Goal: Task Accomplishment & Management: Manage account settings

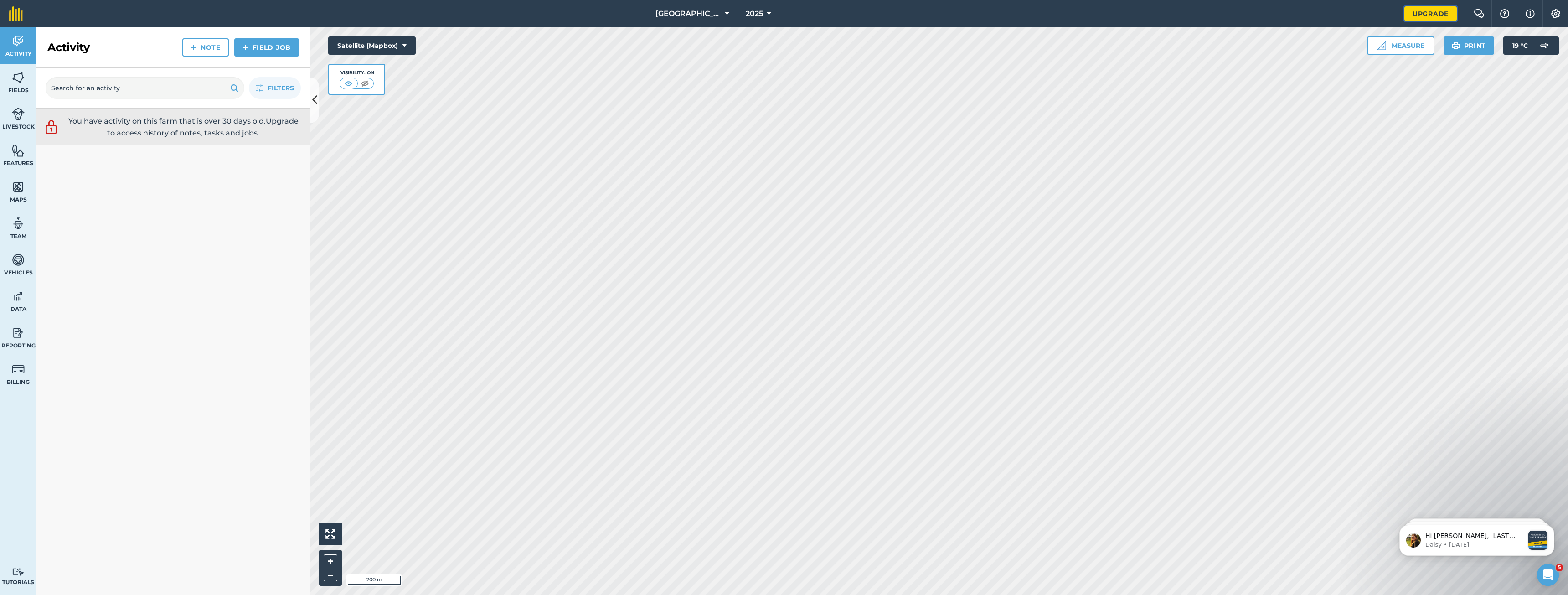
click at [1440, 14] on link "Upgrade" at bounding box center [1431, 14] width 53 height 14
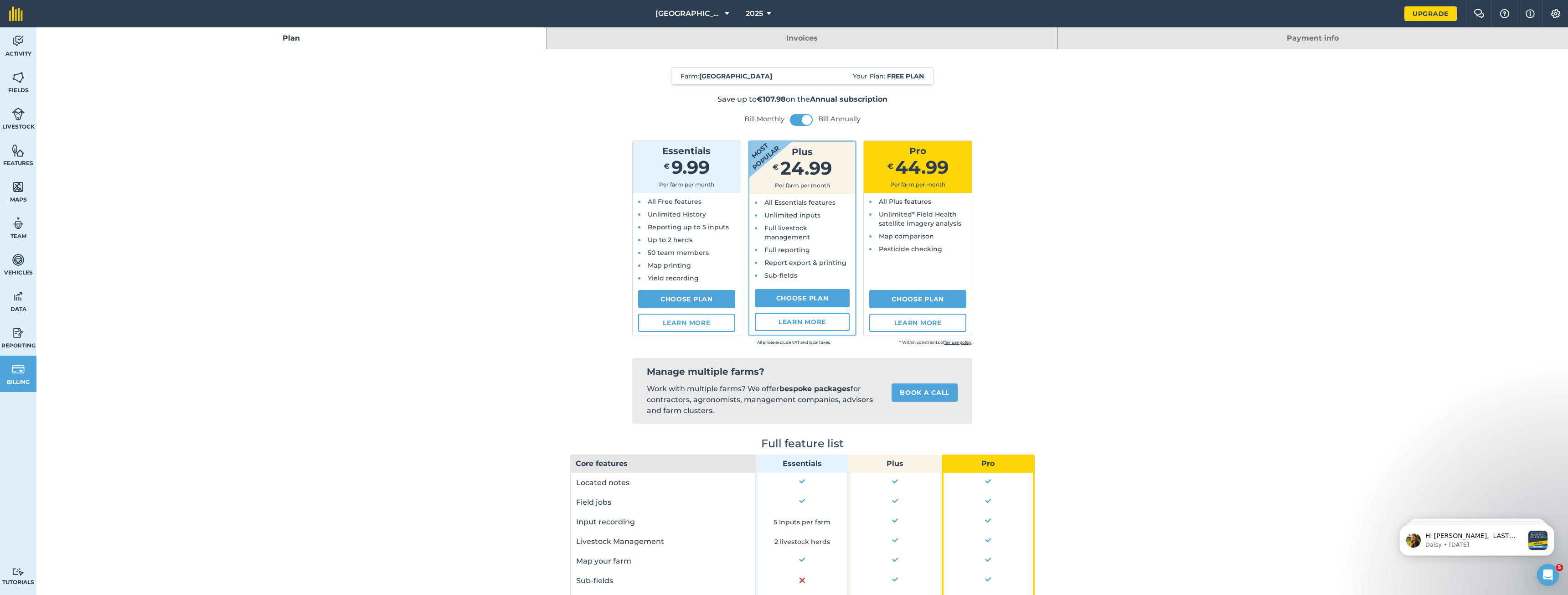
click at [812, 34] on link "Invoices" at bounding box center [802, 38] width 510 height 22
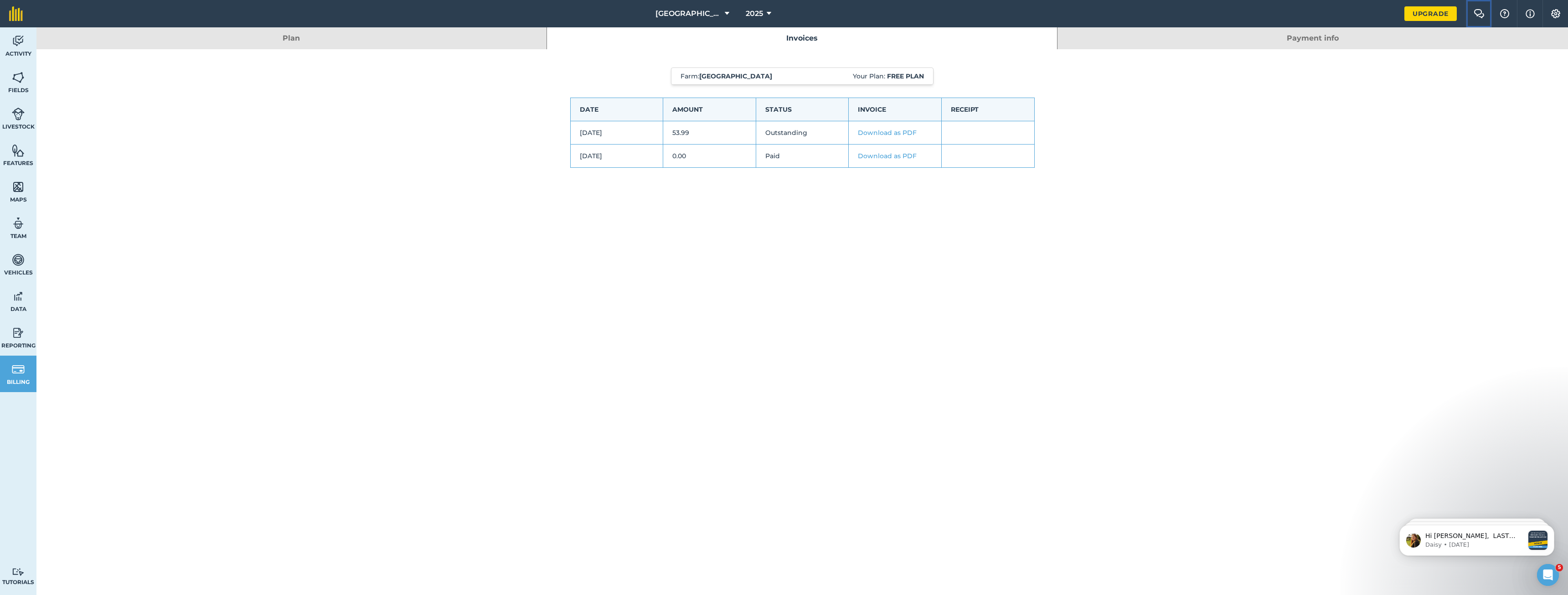
click at [1485, 18] on button "Farm Chat" at bounding box center [1479, 14] width 25 height 27
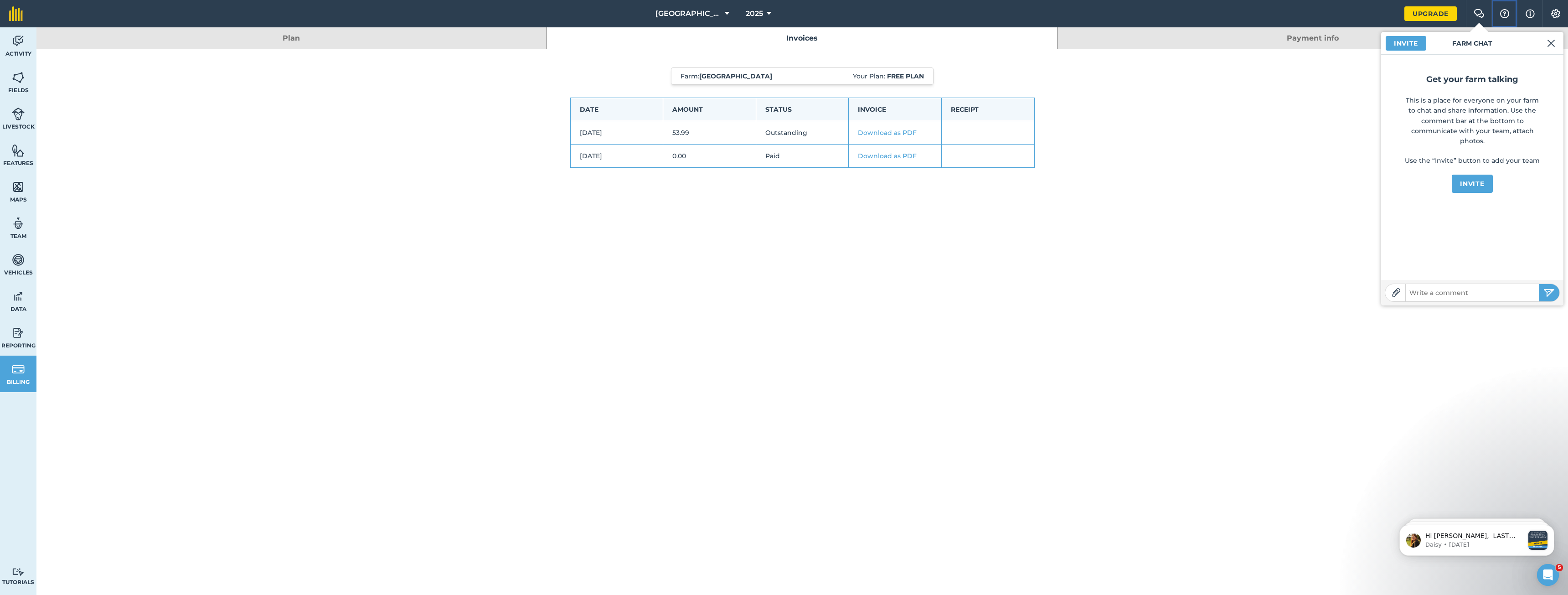
click at [1506, 11] on img at bounding box center [1504, 14] width 11 height 9
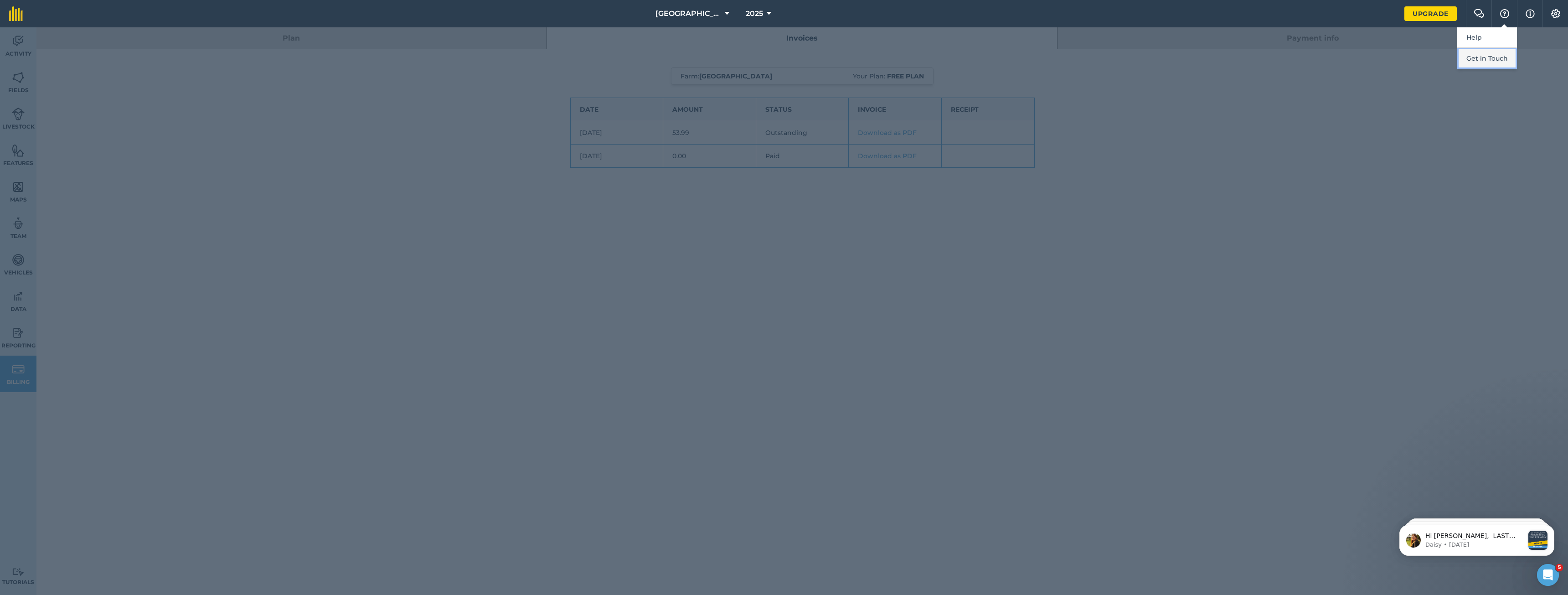
click at [1495, 59] on button "Get in Touch" at bounding box center [1487, 58] width 59 height 21
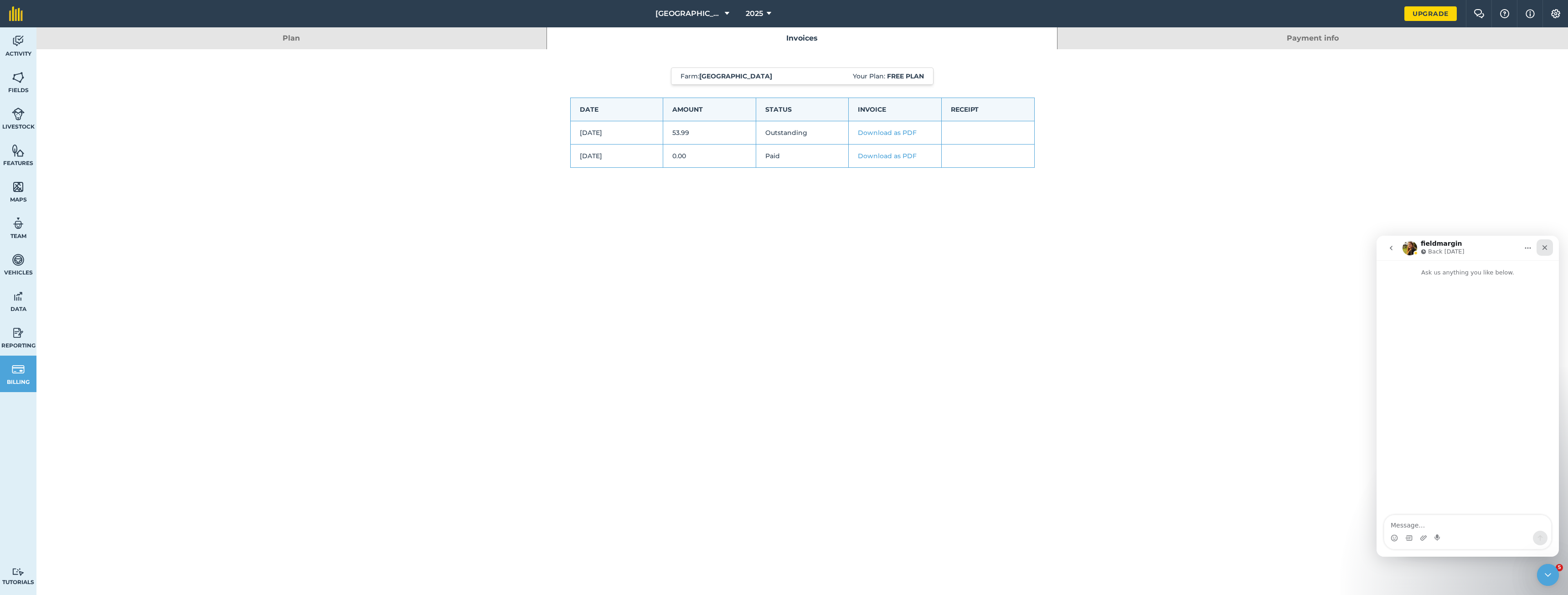
click at [1550, 247] on div "Close" at bounding box center [1544, 247] width 16 height 16
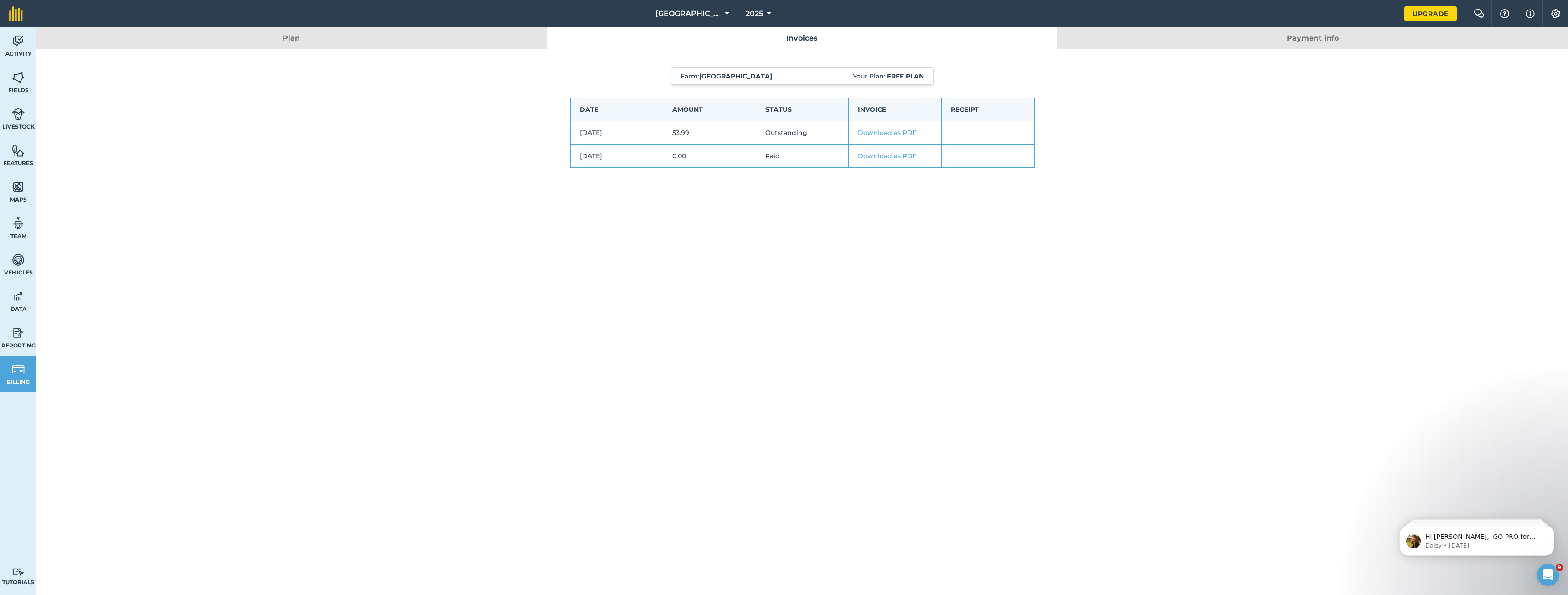
click at [890, 131] on link "Download as PDF" at bounding box center [887, 133] width 58 height 8
click at [1559, 16] on img at bounding box center [1555, 14] width 11 height 9
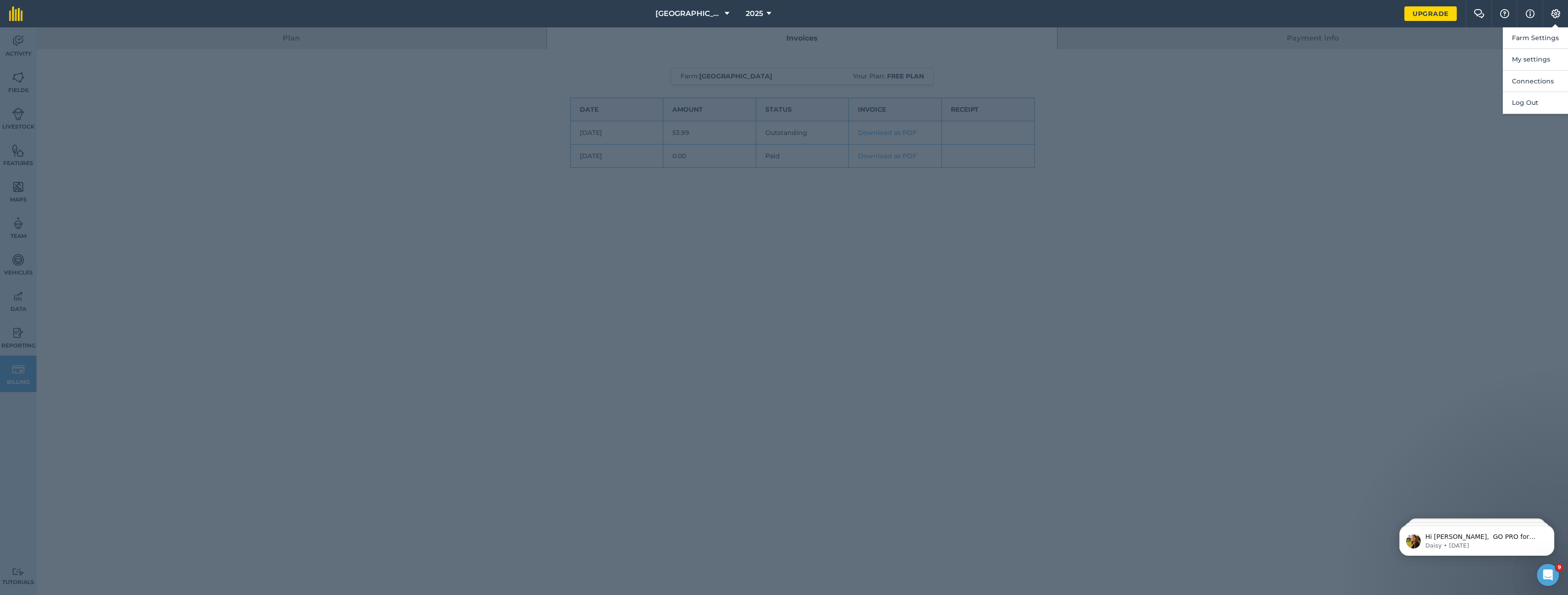
click at [1188, 111] on div at bounding box center [784, 311] width 1568 height 568
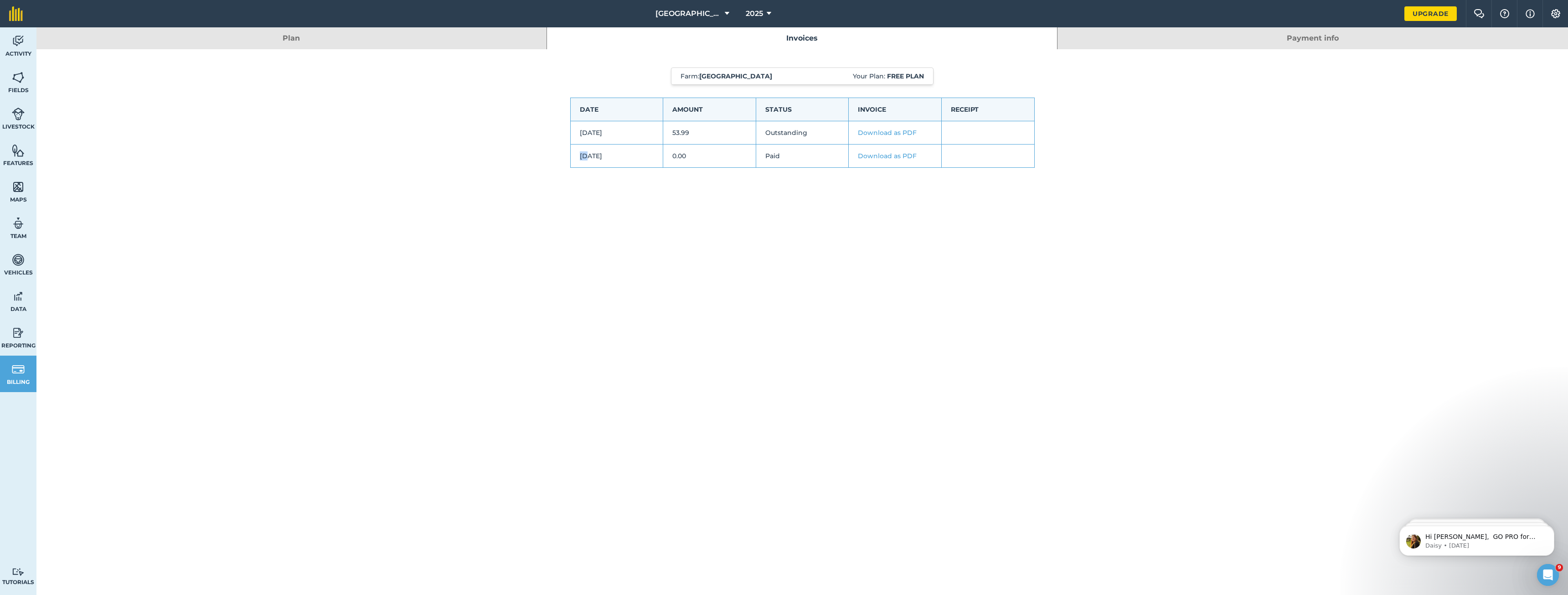
drag, startPoint x: 576, startPoint y: 157, endPoint x: 587, endPoint y: 157, distance: 11.0
click at [587, 157] on td "[DATE]" at bounding box center [617, 156] width 93 height 23
drag, startPoint x: 580, startPoint y: 132, endPoint x: 585, endPoint y: 133, distance: 5.1
click at [585, 133] on td "[DATE]" at bounding box center [617, 132] width 93 height 23
click at [734, 135] on td "53.99" at bounding box center [710, 132] width 93 height 23
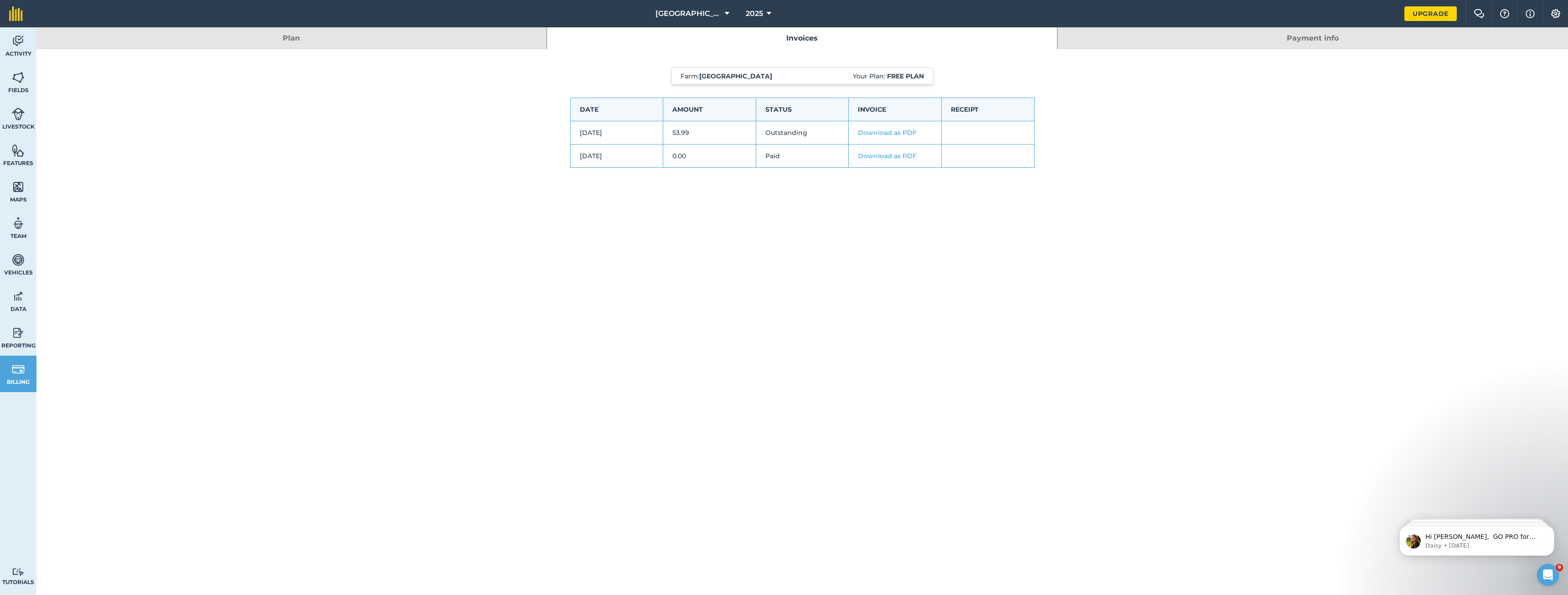
click at [388, 31] on link "Plan" at bounding box center [291, 38] width 510 height 22
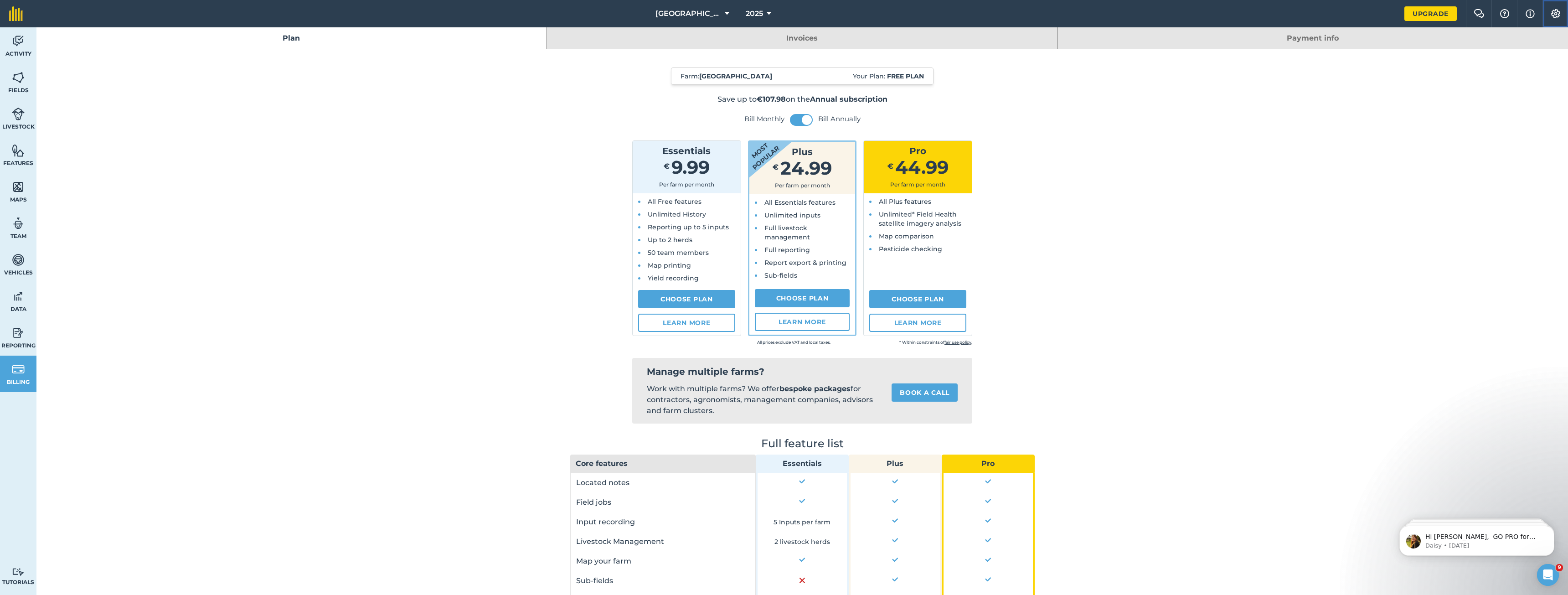
click at [1561, 11] on button "Settings" at bounding box center [1555, 14] width 25 height 27
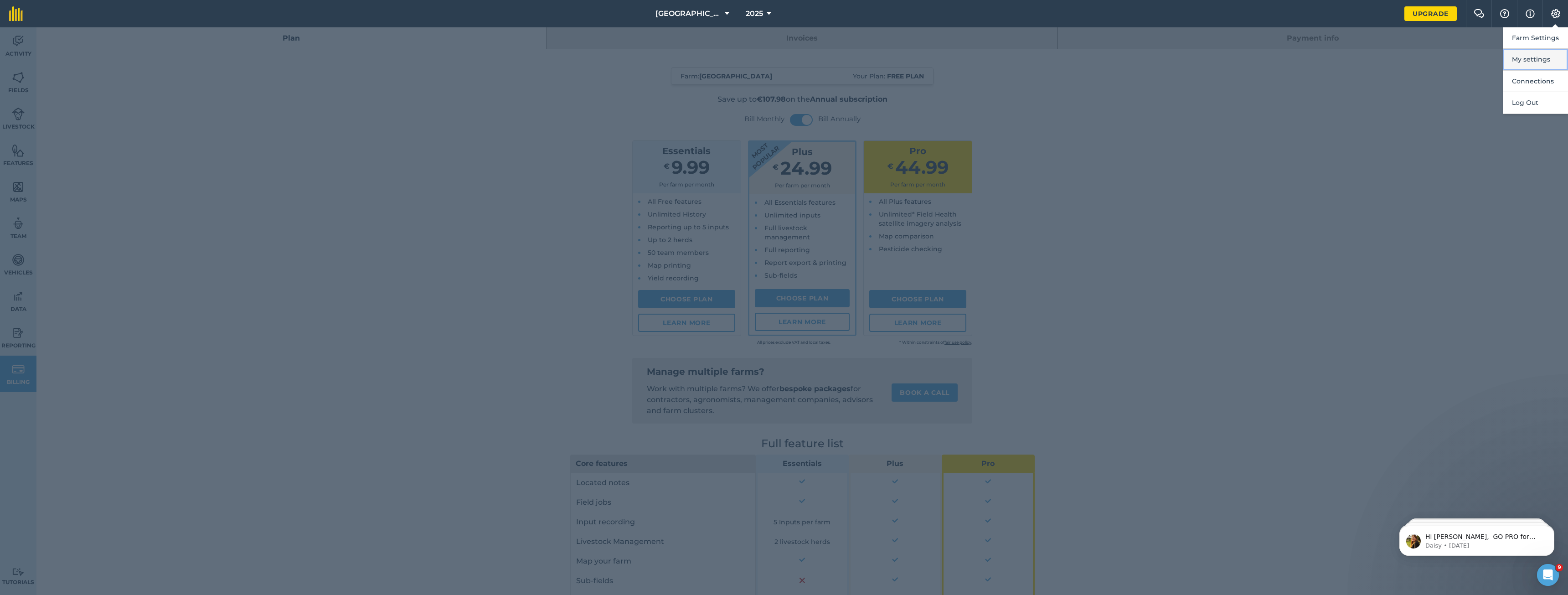
click at [1545, 59] on button "My settings" at bounding box center [1535, 59] width 65 height 21
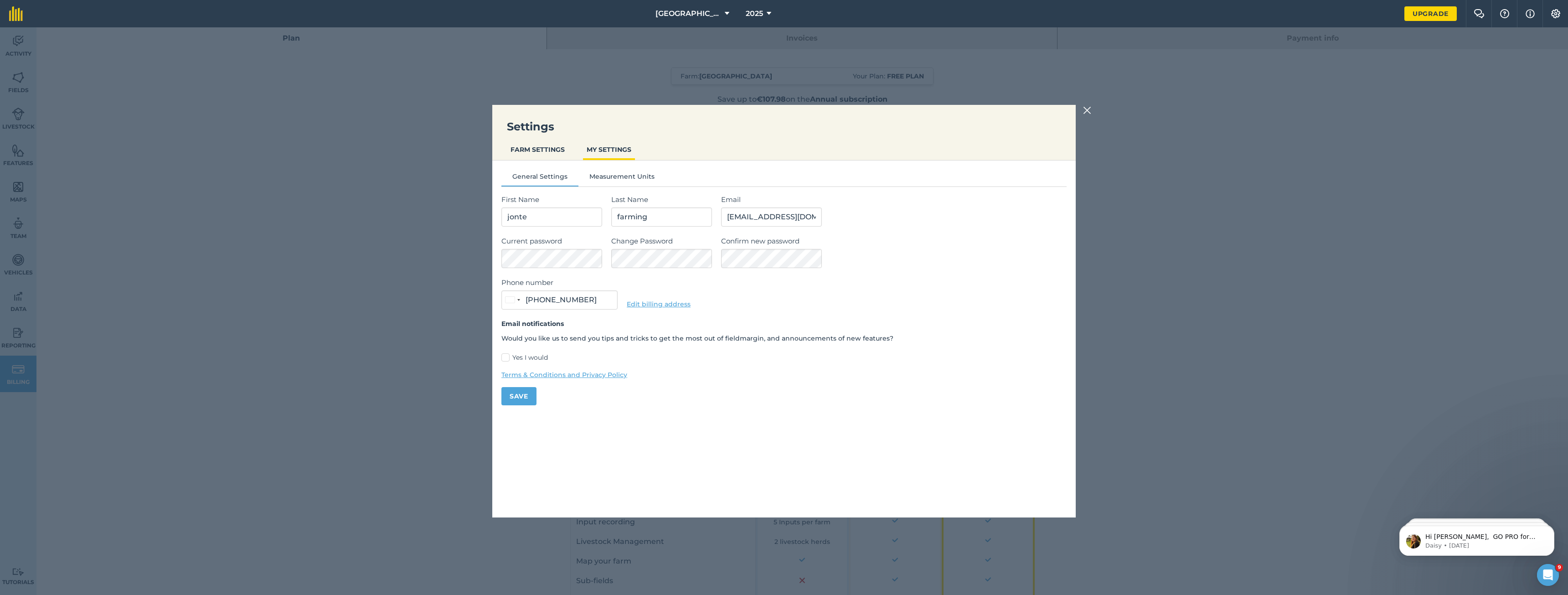
type input "[PHONE_NUMBER]"
click at [1090, 109] on img at bounding box center [1088, 110] width 8 height 11
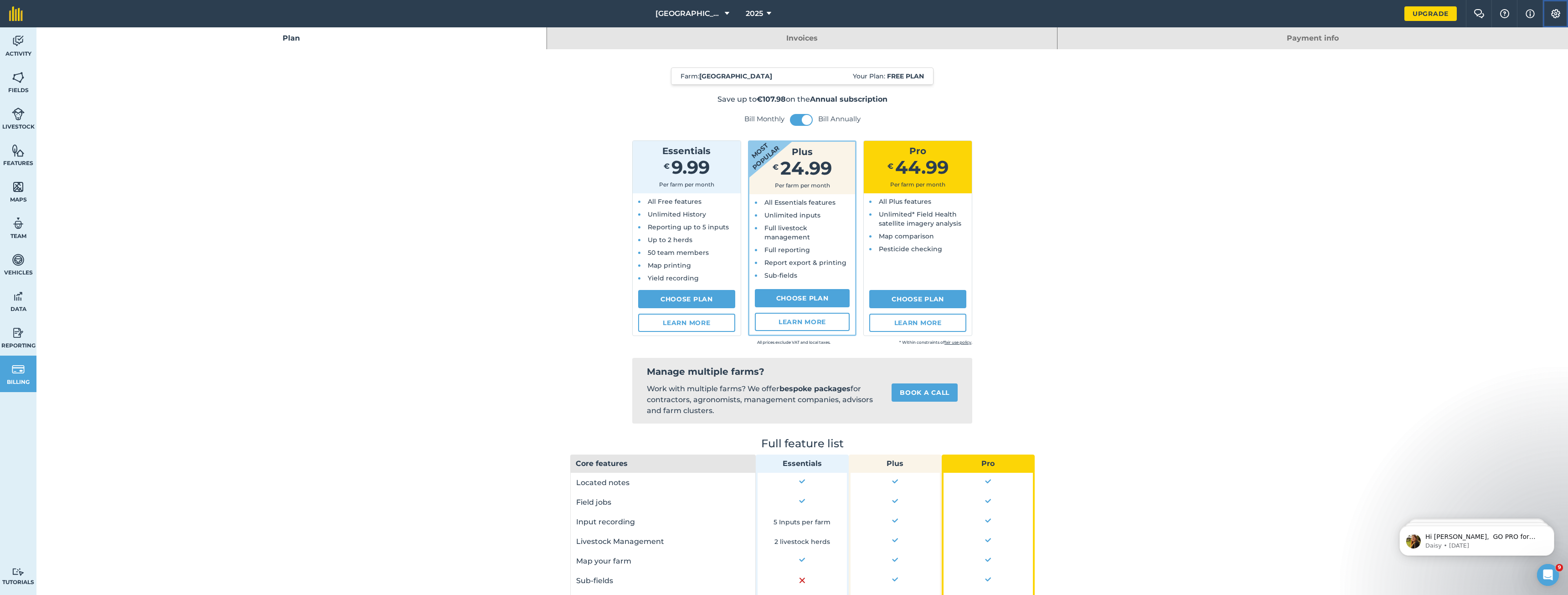
click at [1566, 8] on button "Settings" at bounding box center [1555, 14] width 25 height 27
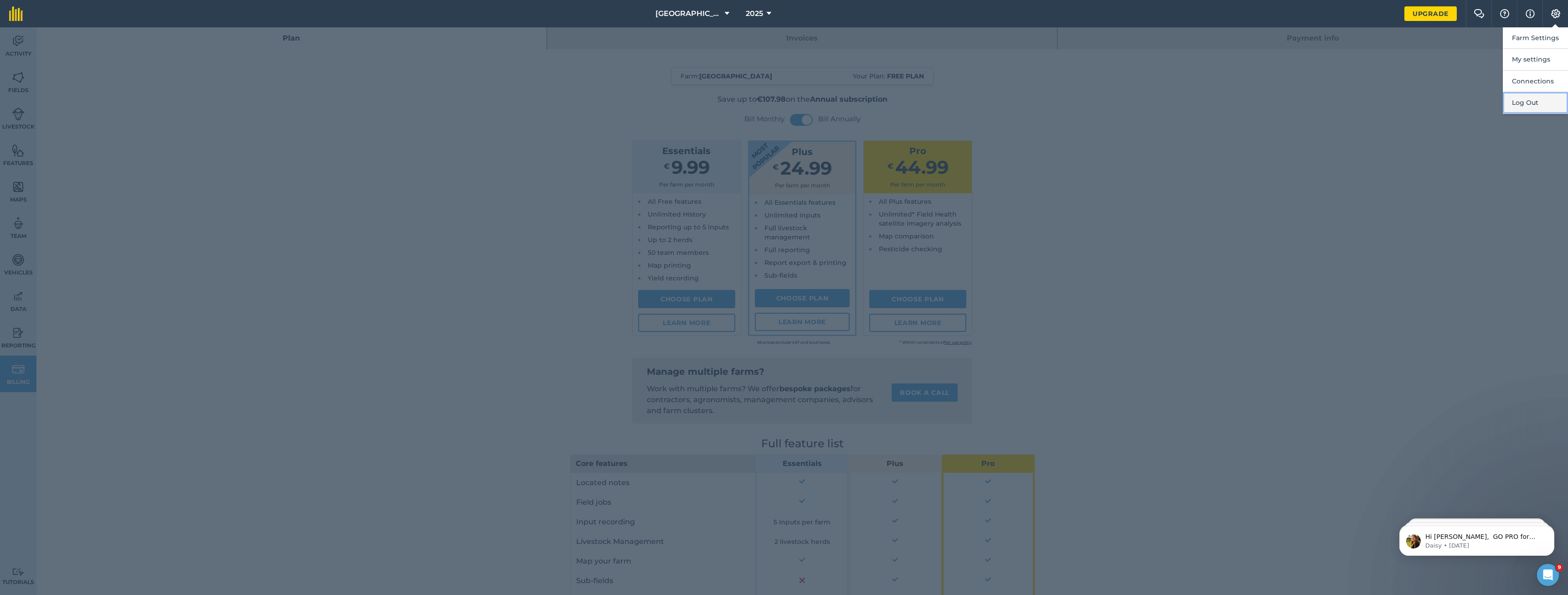
click at [1529, 103] on button "Log Out" at bounding box center [1535, 103] width 65 height 21
